Goal: Task Accomplishment & Management: Use online tool/utility

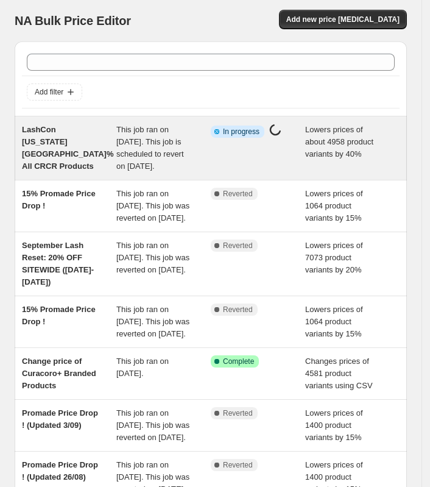
click at [66, 162] on div "LashCon [US_STATE][GEOGRAPHIC_DATA]% All CRCR Products" at bounding box center [69, 148] width 94 height 49
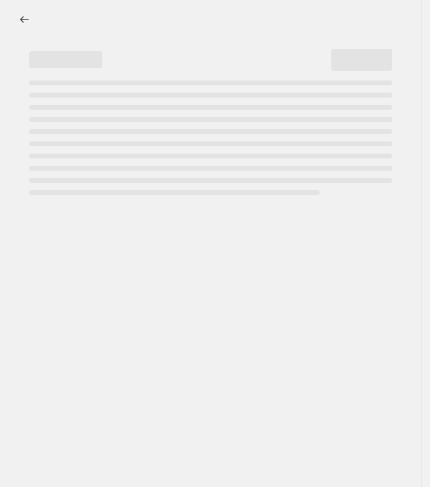
select select "percentage"
select select "not_equal"
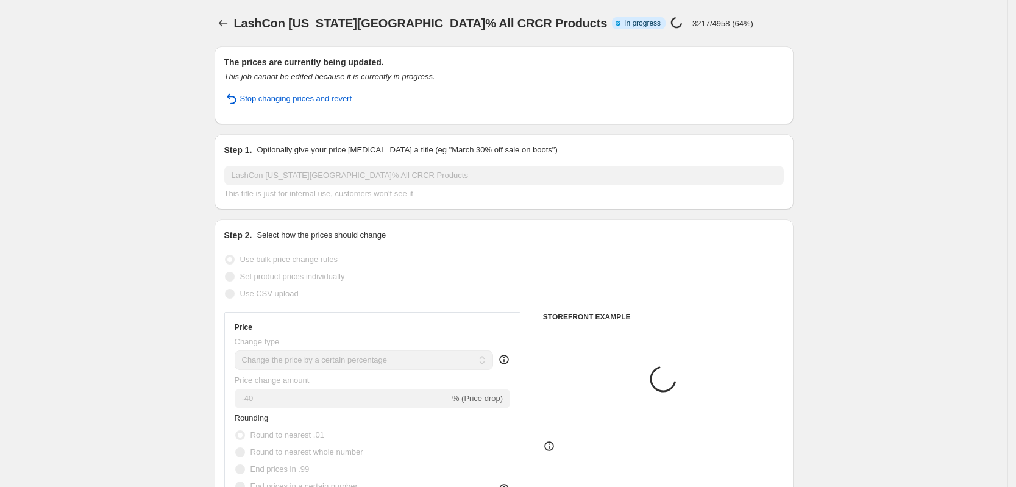
select select "collection"
select select "product"
select select "product_type"
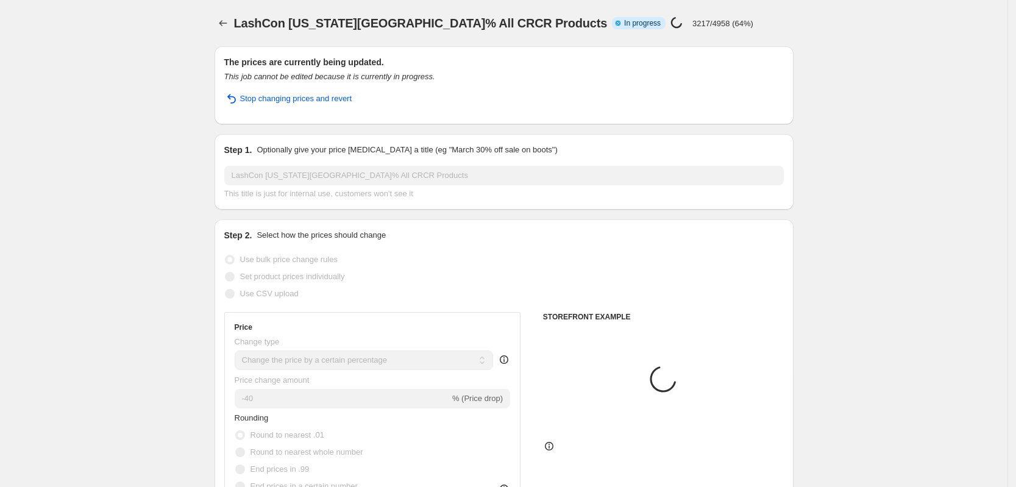
select select "vendor"
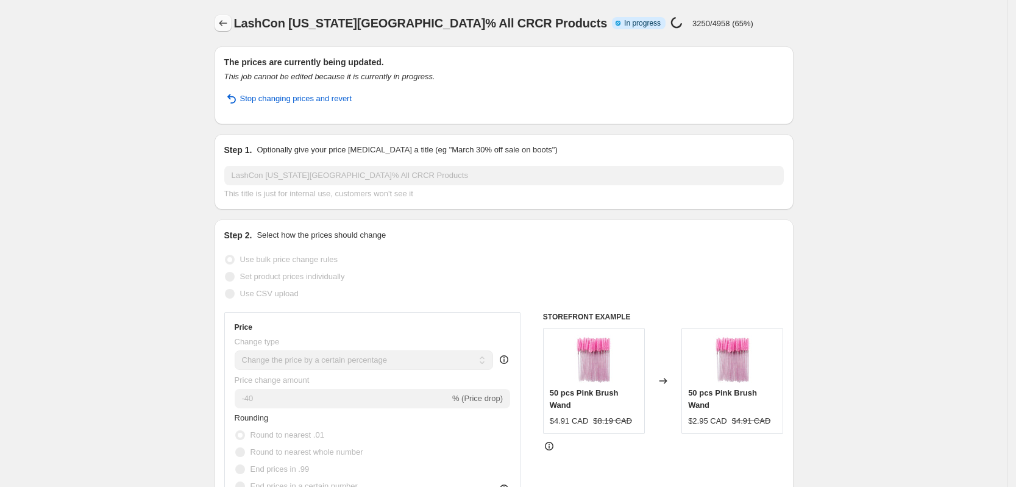
click at [226, 20] on icon "Price change jobs" at bounding box center [223, 23] width 12 height 12
